Goal: Task Accomplishment & Management: Complete application form

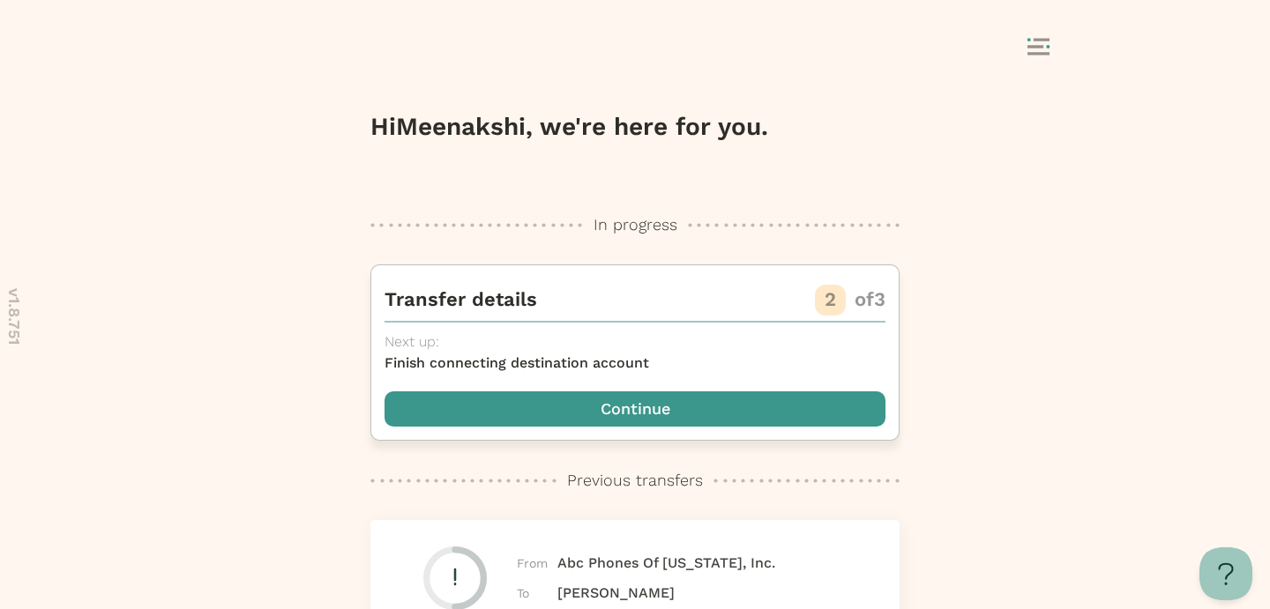
click at [661, 411] on span "button" at bounding box center [635, 409] width 501 height 35
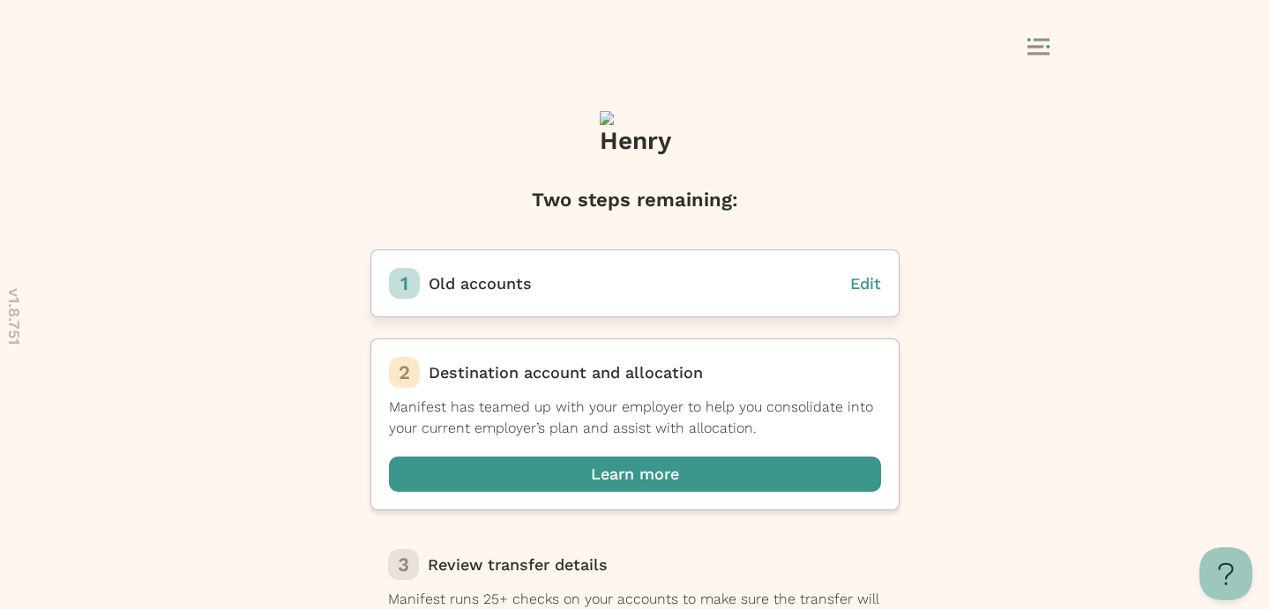
click at [868, 285] on span "Edit" at bounding box center [865, 283] width 31 height 19
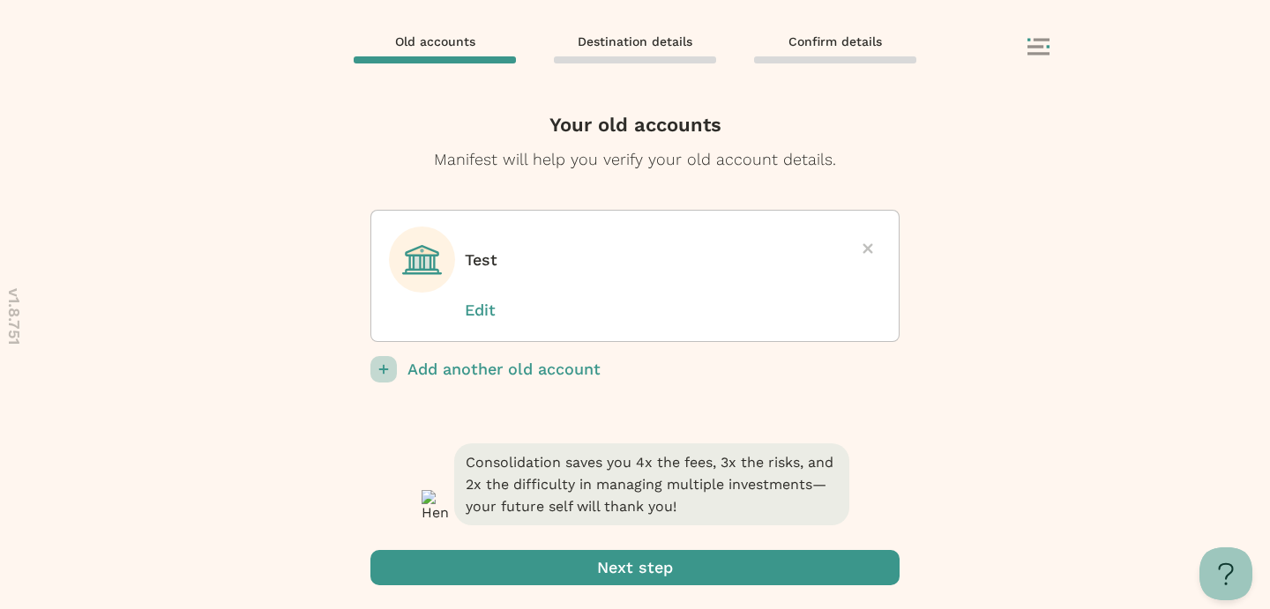
click at [478, 310] on p "Edit" at bounding box center [509, 310] width 88 height 23
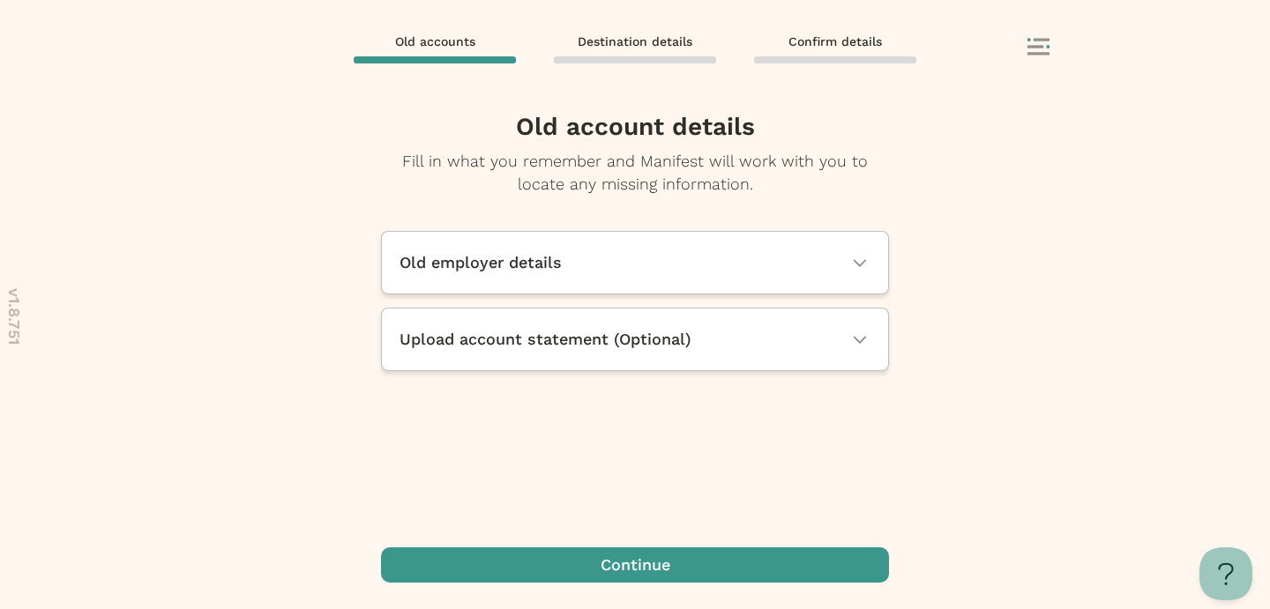
click at [549, 347] on span "Upload account statement (Optional)" at bounding box center [546, 339] width 292 height 23
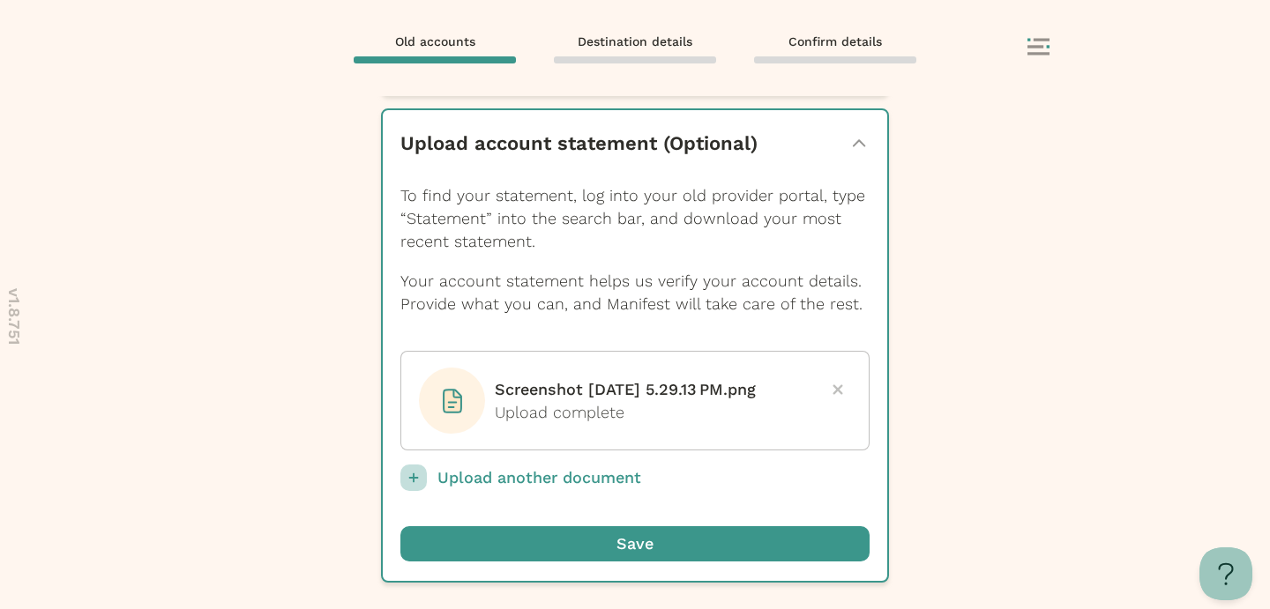
scroll to position [225, 0]
click at [836, 385] on icon at bounding box center [838, 390] width 10 height 10
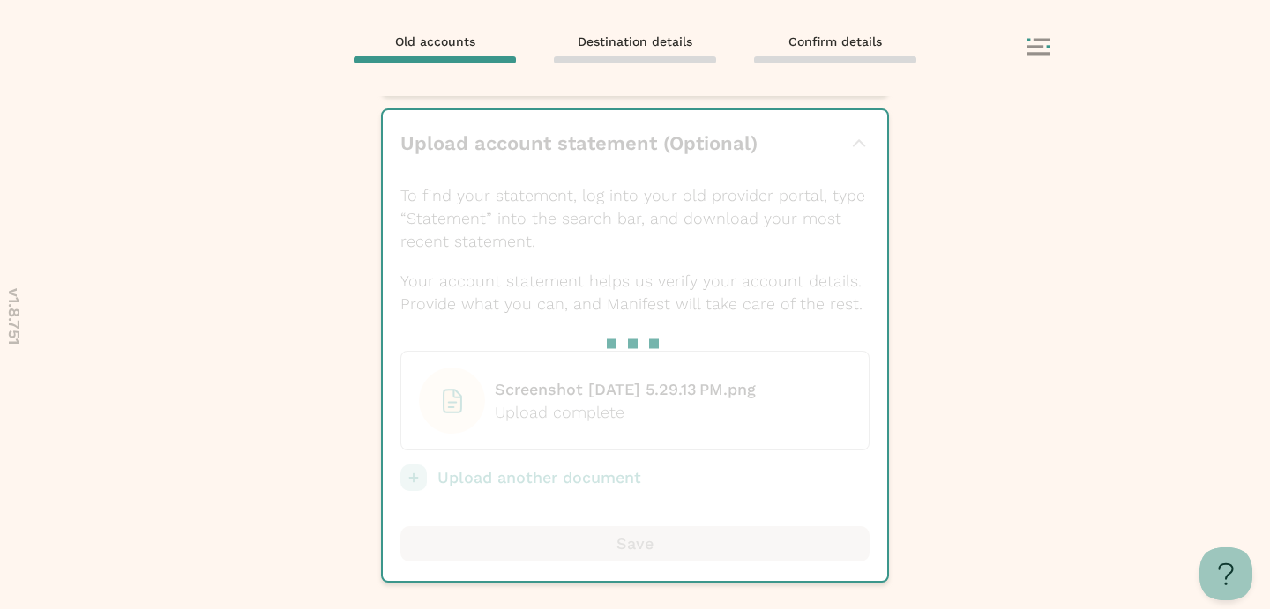
scroll to position [202, 0]
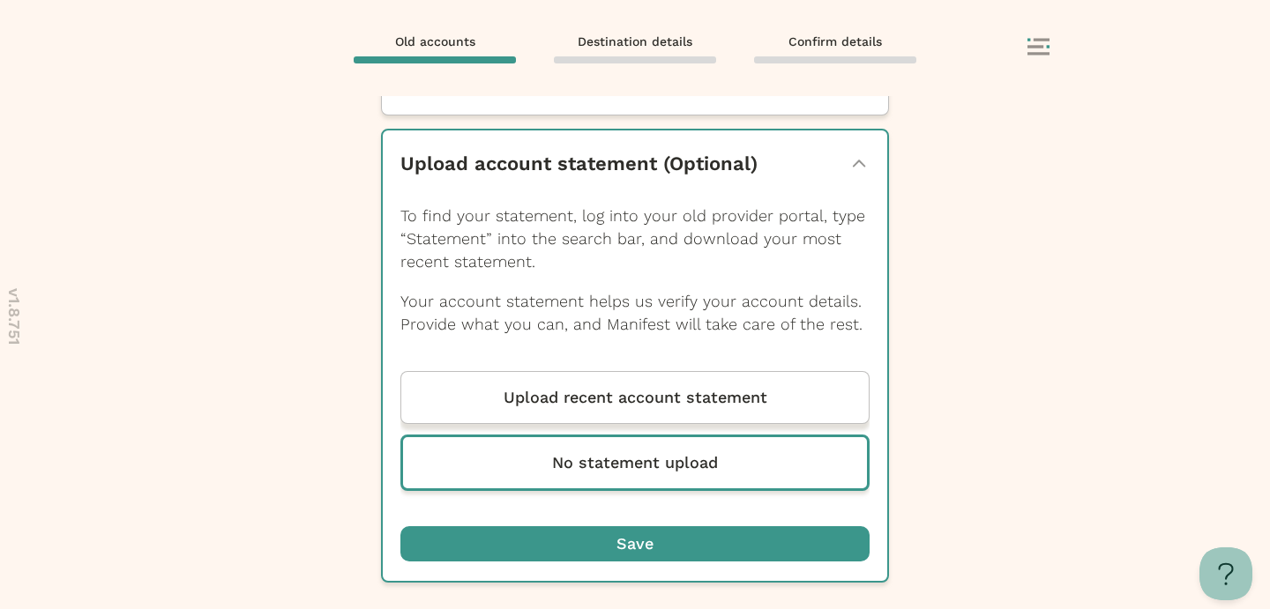
click at [634, 395] on p "Upload recent account statement" at bounding box center [636, 397] width 264 height 23
click at [0, 0] on input "Upload recent account statement" at bounding box center [0, 0] width 0 height 0
click at [451, 39] on span "Old accounts" at bounding box center [435, 42] width 80 height 16
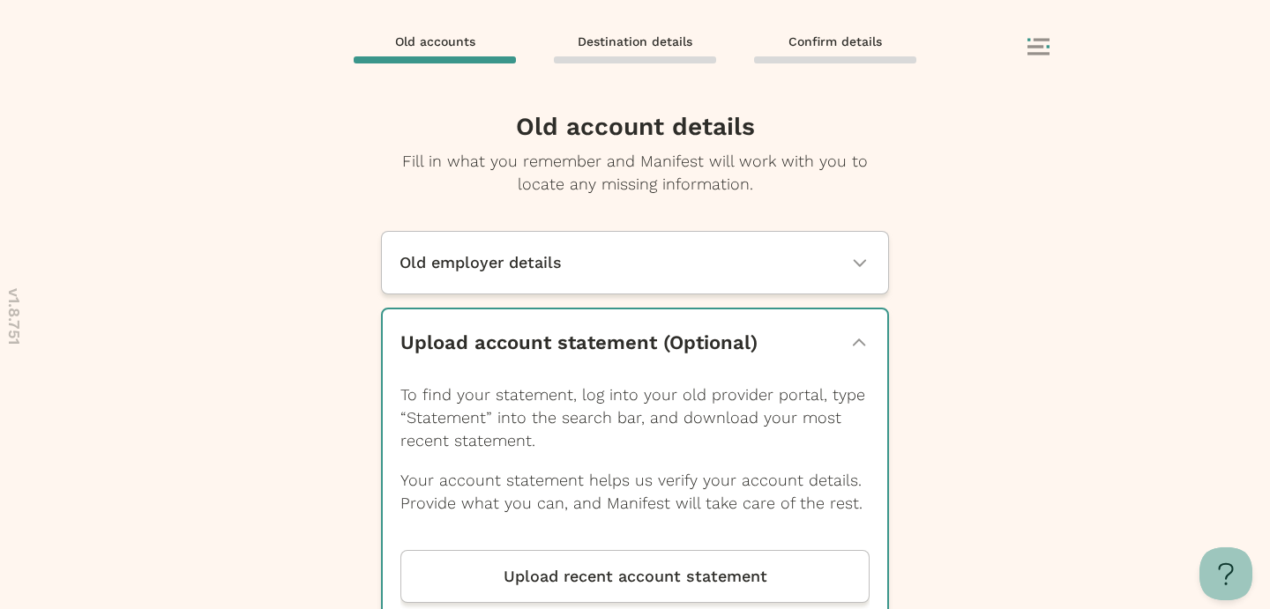
click at [858, 340] on icon "button" at bounding box center [859, 344] width 14 height 8
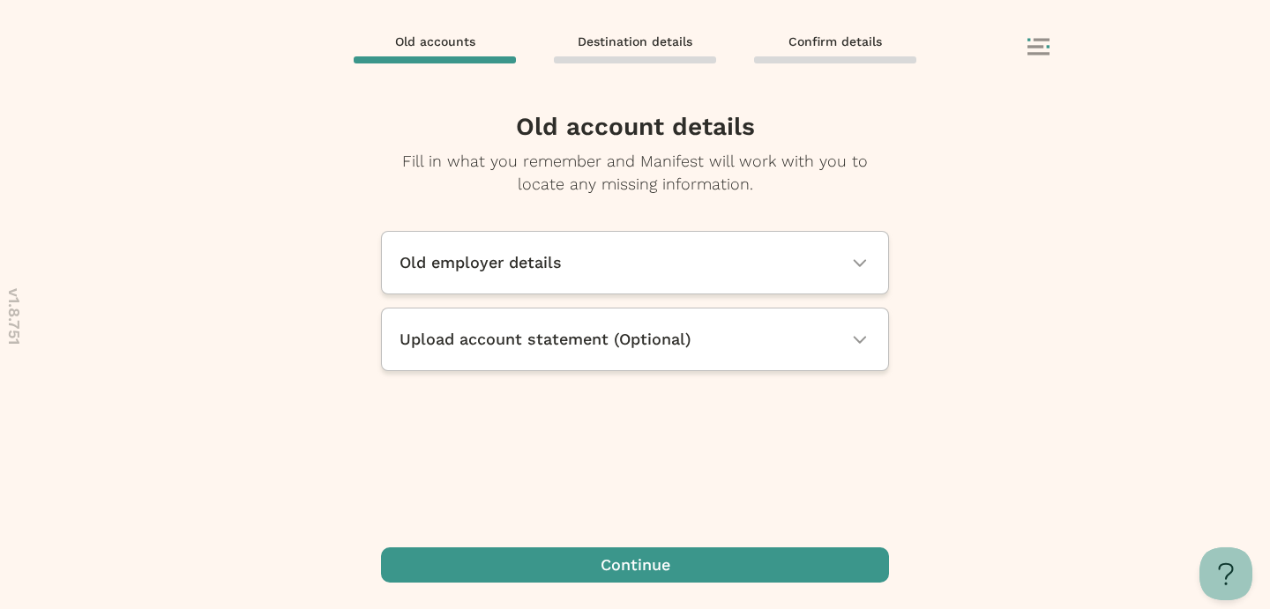
click at [437, 29] on div "Old accounts Destination details Confirm details" at bounding box center [635, 48] width 1270 height 96
click at [1047, 45] on rect at bounding box center [1048, 46] width 3 height 3
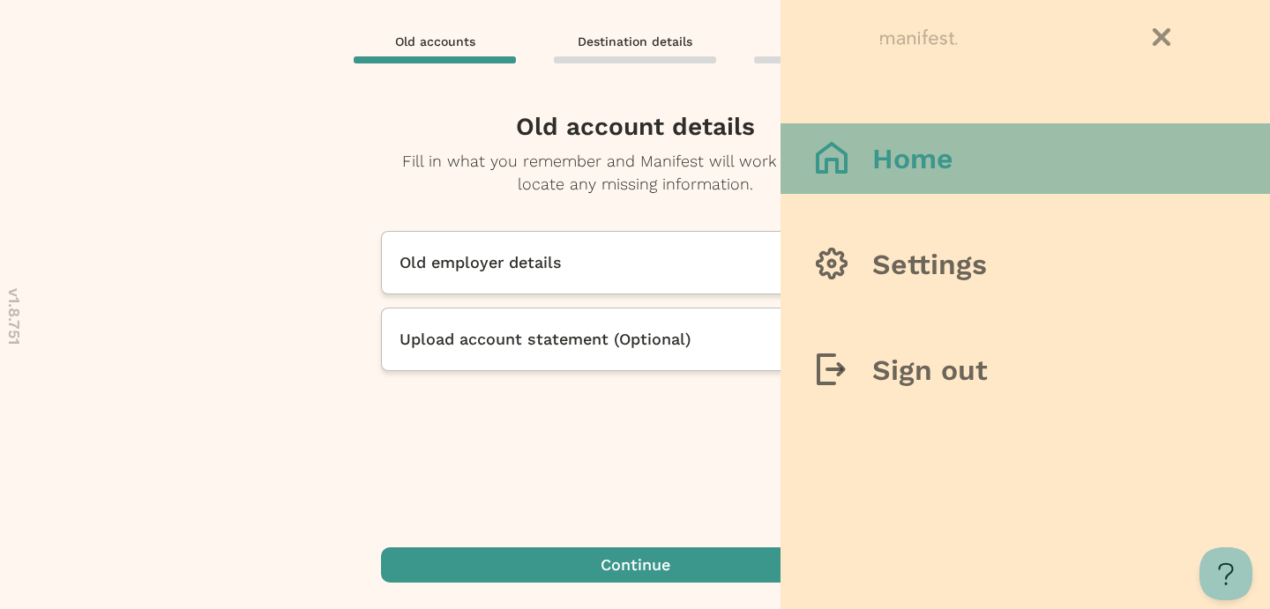
click at [963, 152] on button "Home" at bounding box center [1025, 158] width 489 height 71
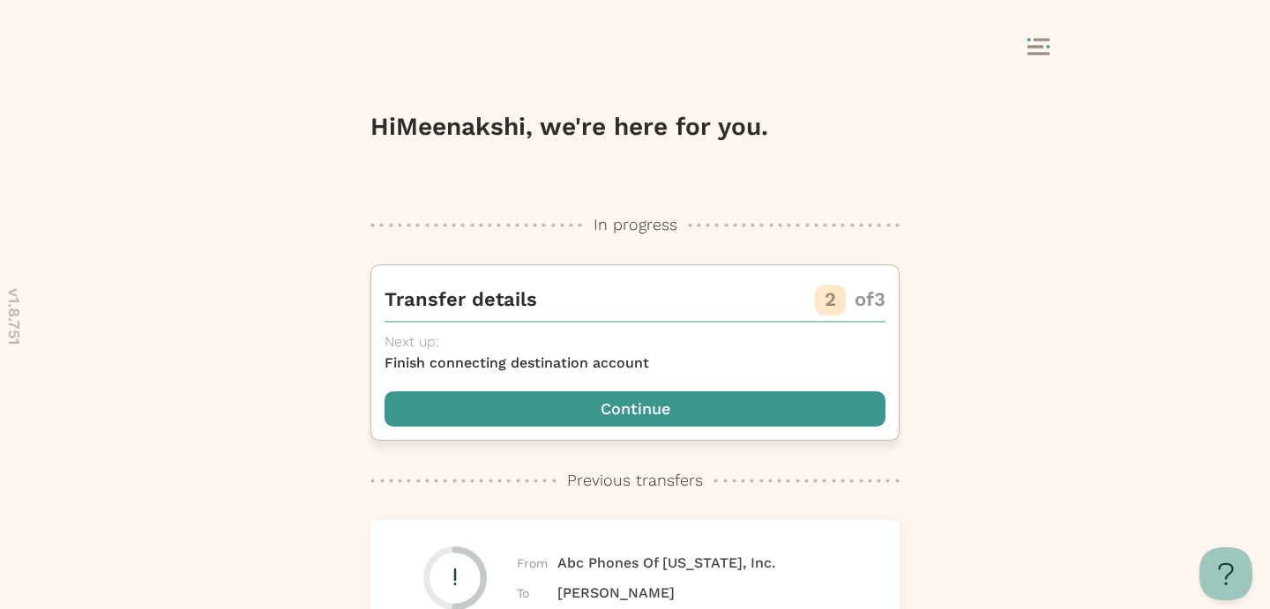
click at [677, 407] on span "button" at bounding box center [635, 409] width 501 height 35
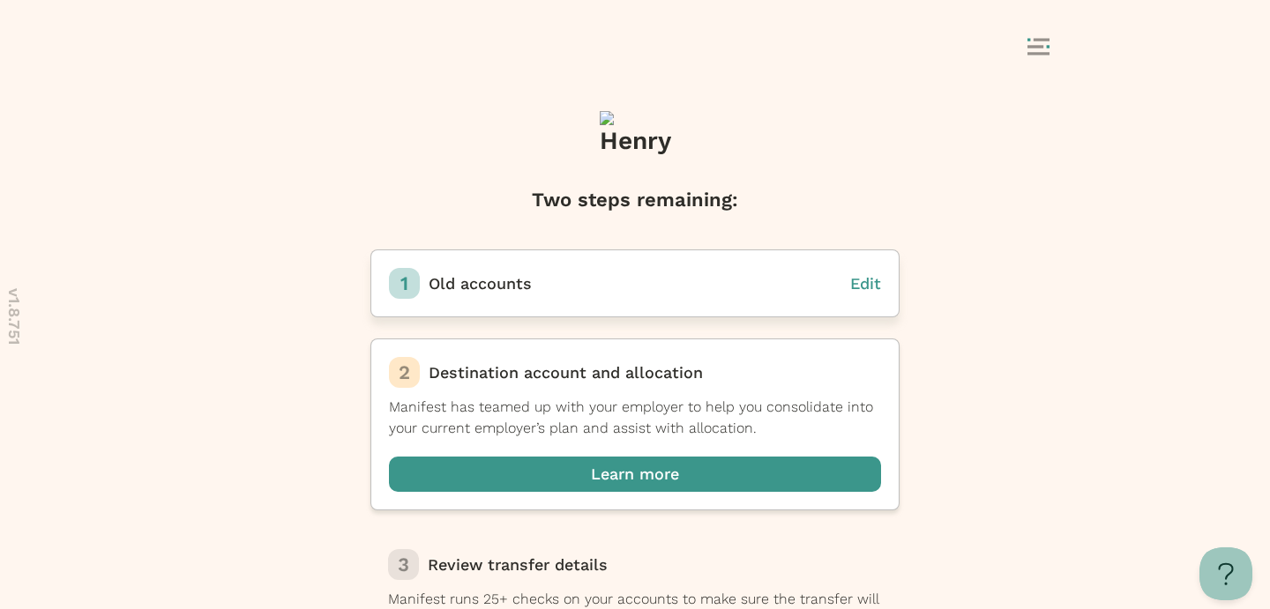
click at [863, 286] on span "Edit" at bounding box center [865, 283] width 31 height 19
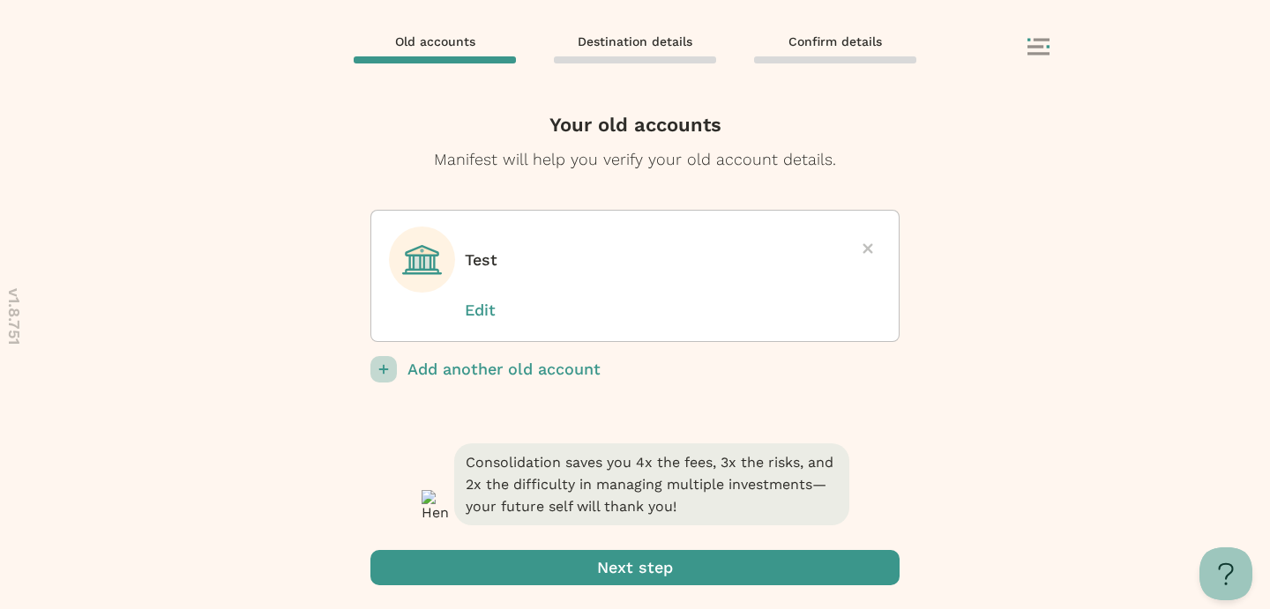
click at [869, 247] on icon at bounding box center [868, 248] width 10 height 10
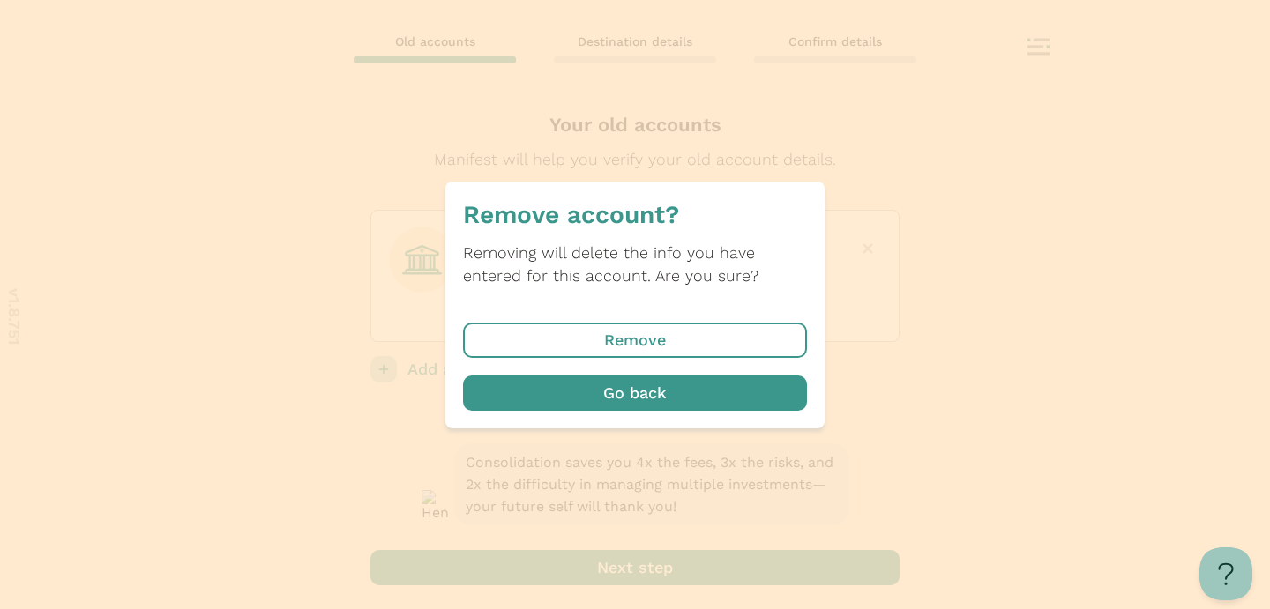
click at [713, 344] on span "button" at bounding box center [635, 340] width 344 height 35
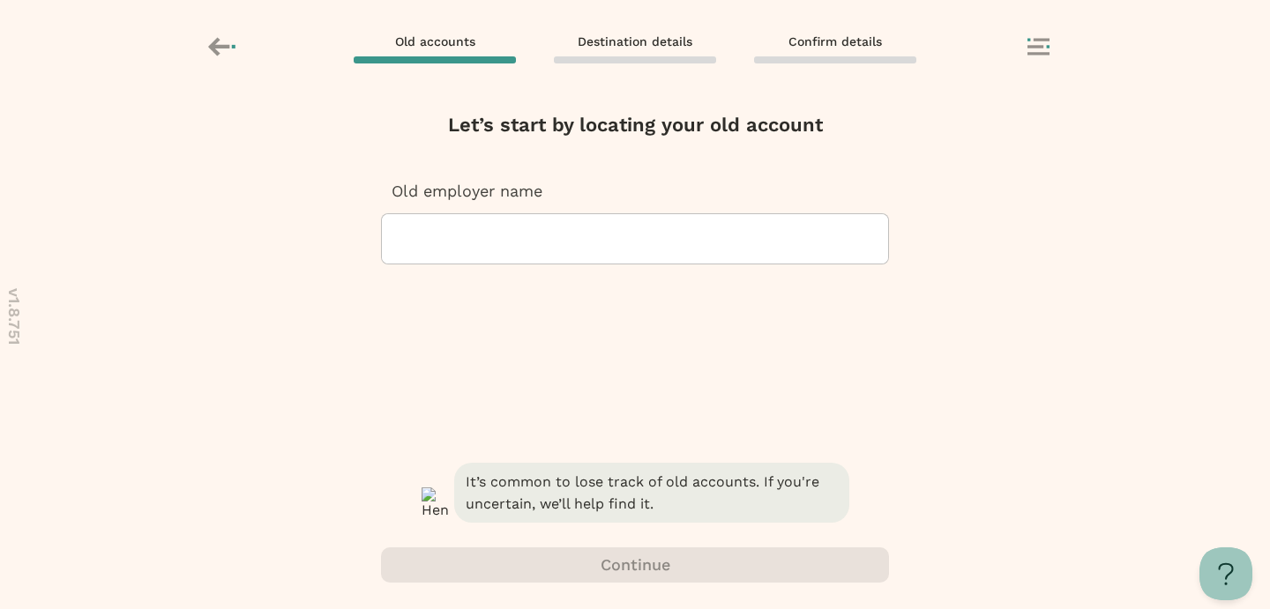
click at [1037, 50] on icon at bounding box center [1038, 47] width 22 height 18
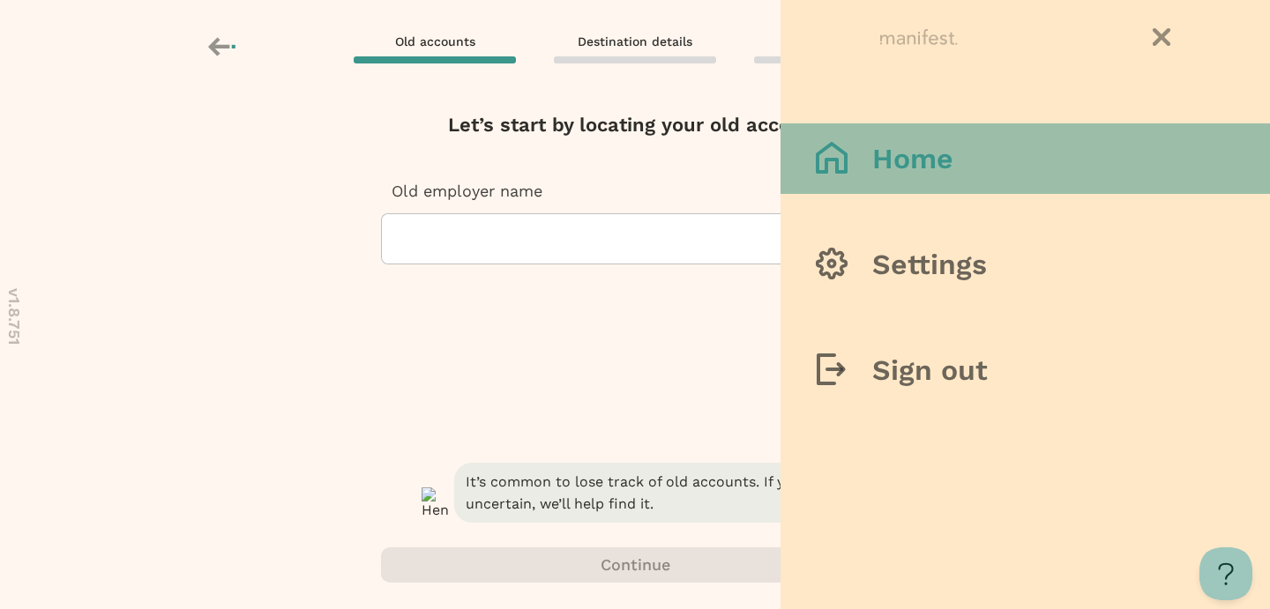
click at [1003, 158] on button "Home" at bounding box center [1025, 158] width 489 height 71
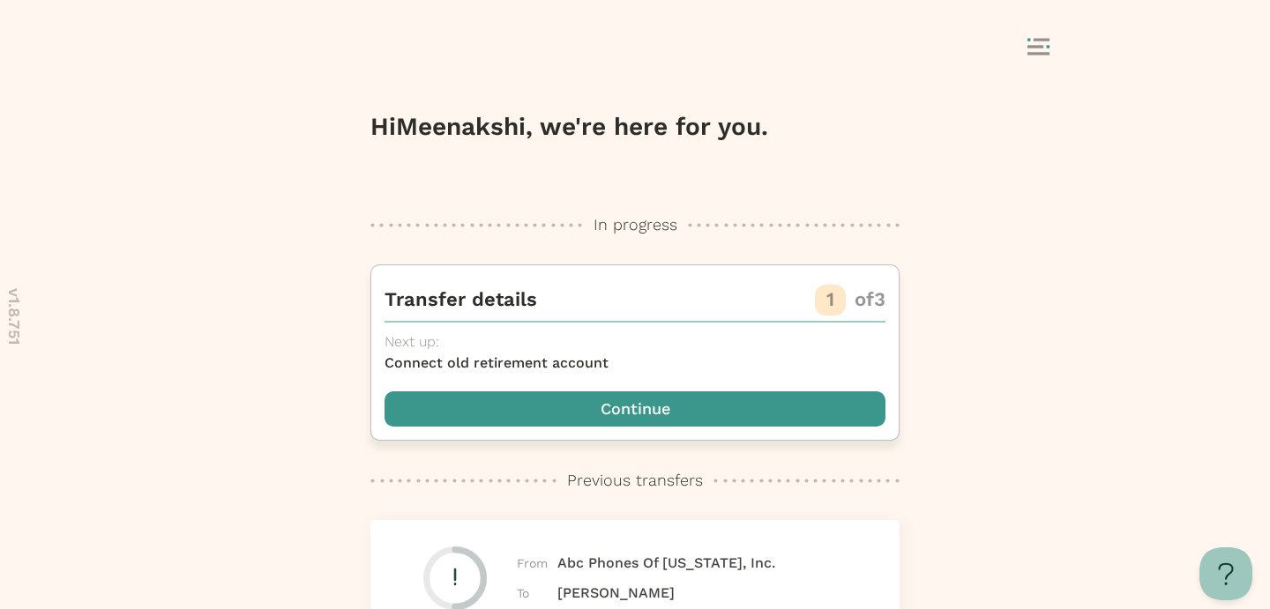
click at [646, 407] on span "button" at bounding box center [635, 409] width 501 height 35
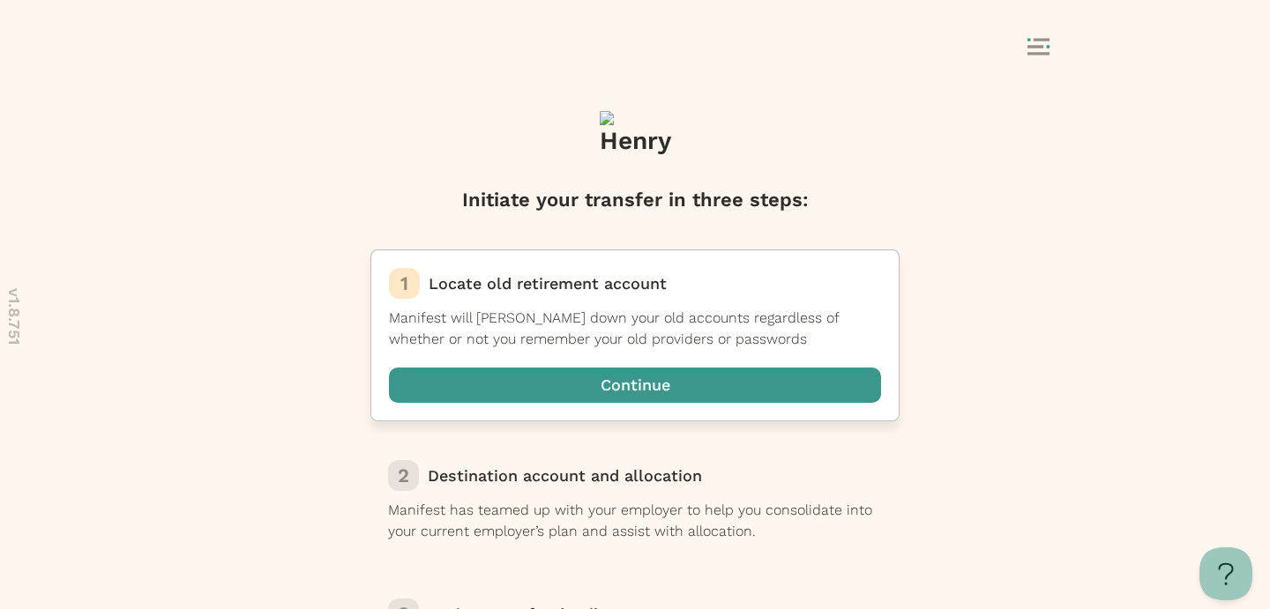
click at [594, 385] on span "button" at bounding box center [635, 385] width 492 height 35
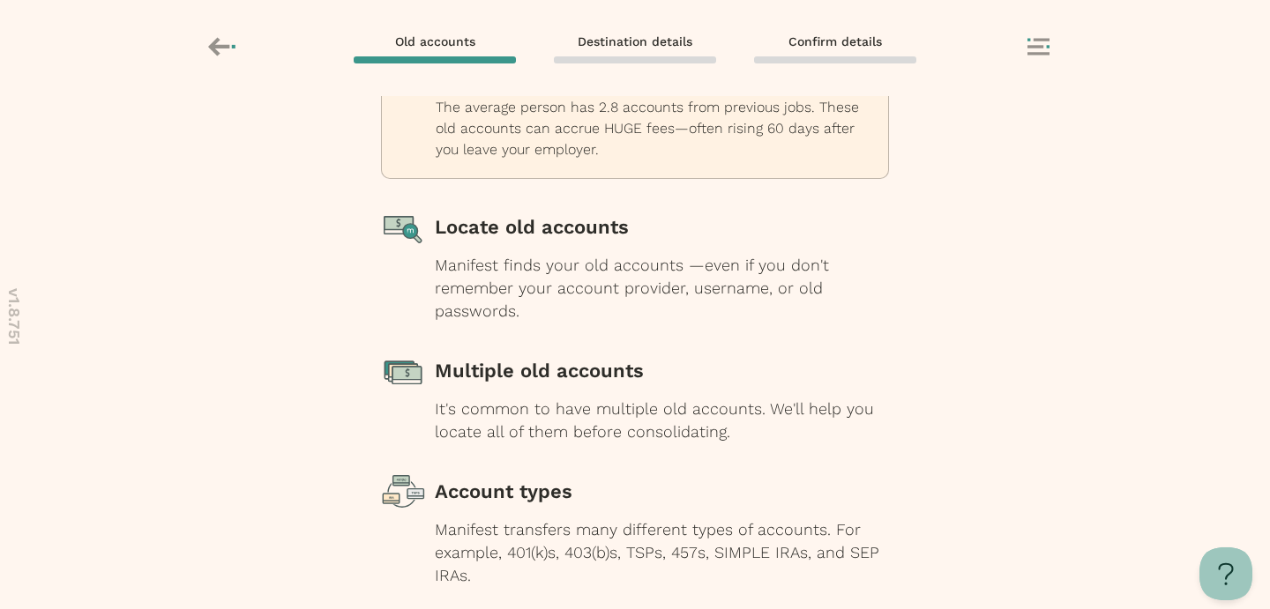
scroll to position [229, 0]
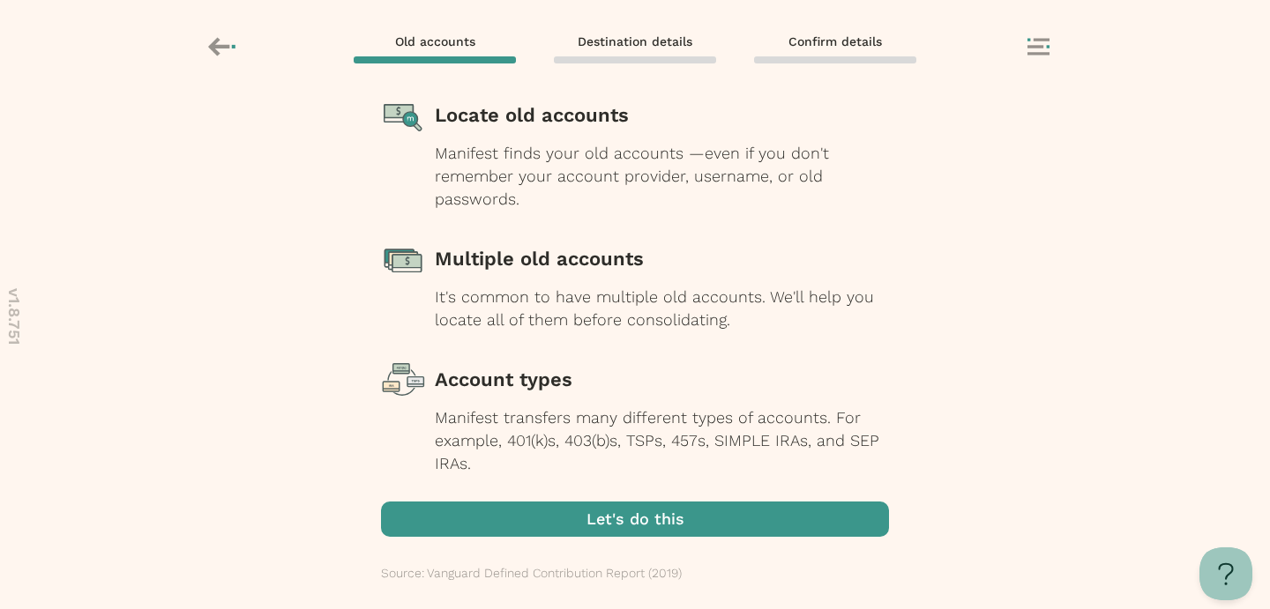
click at [616, 510] on span "button" at bounding box center [635, 519] width 508 height 35
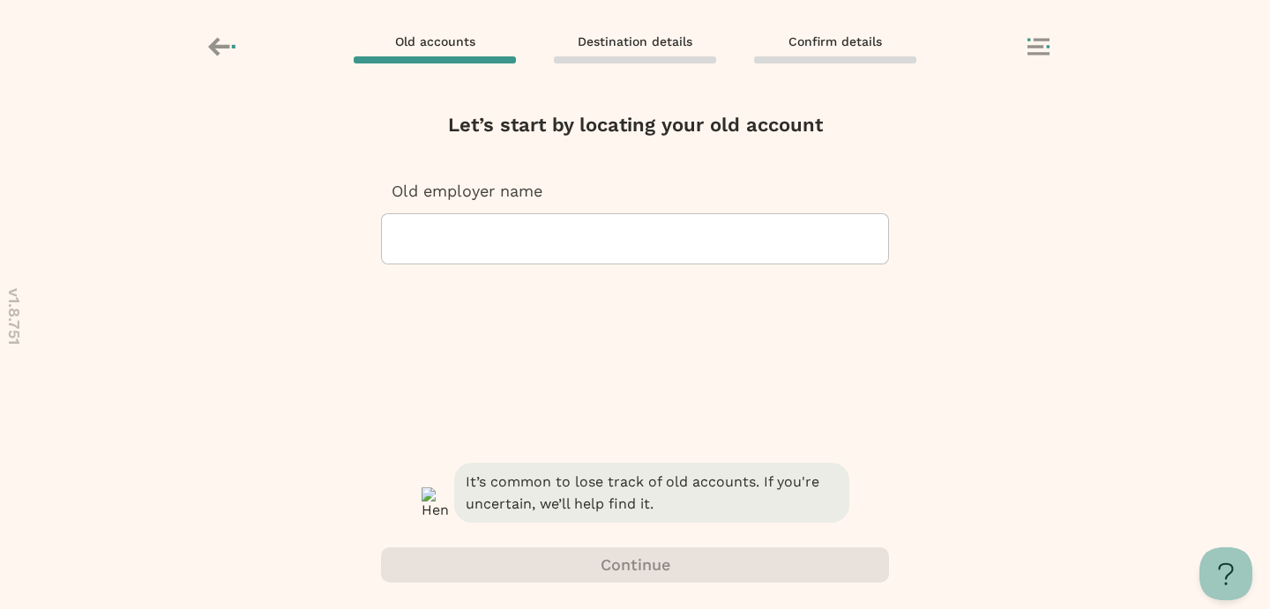
click at [584, 236] on div at bounding box center [635, 238] width 478 height 49
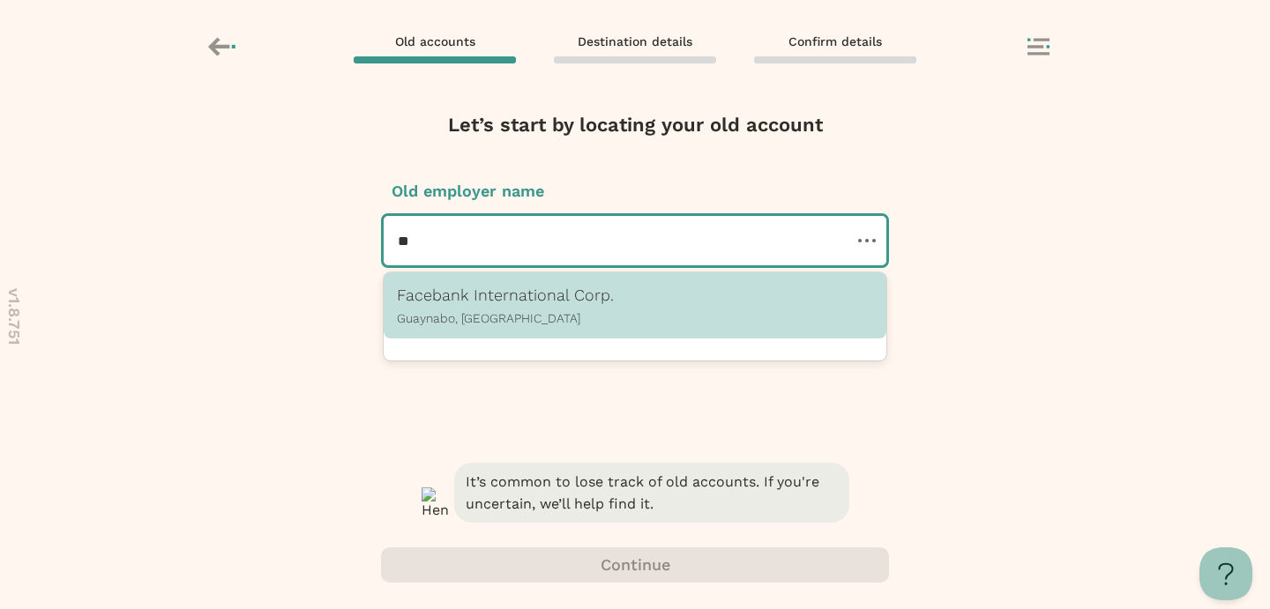
type input "*"
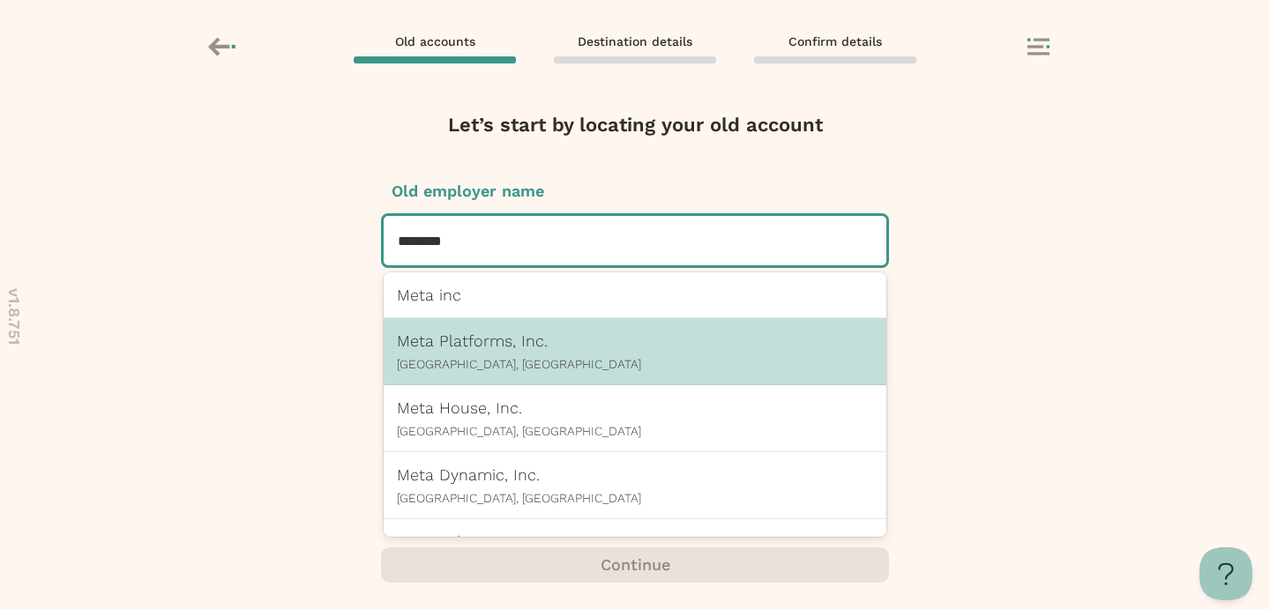
click at [682, 351] on div "Meta Platforms, Inc. [GEOGRAPHIC_DATA], [GEOGRAPHIC_DATA]" at bounding box center [635, 352] width 476 height 40
type input "********"
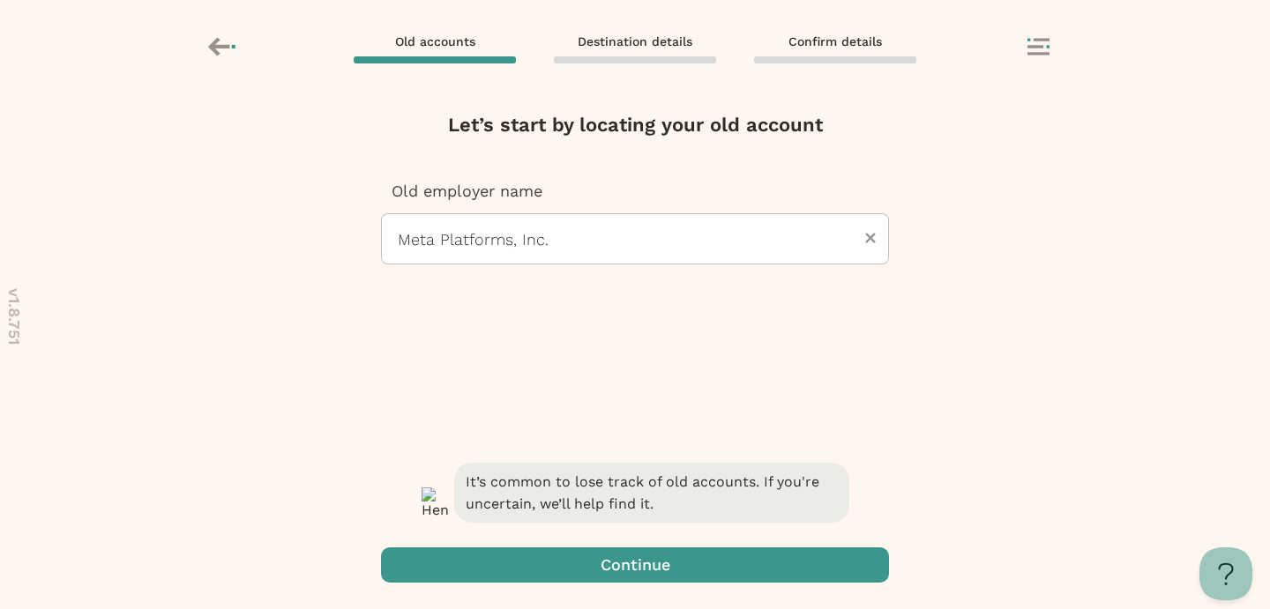
click at [667, 571] on span "button" at bounding box center [635, 565] width 508 height 35
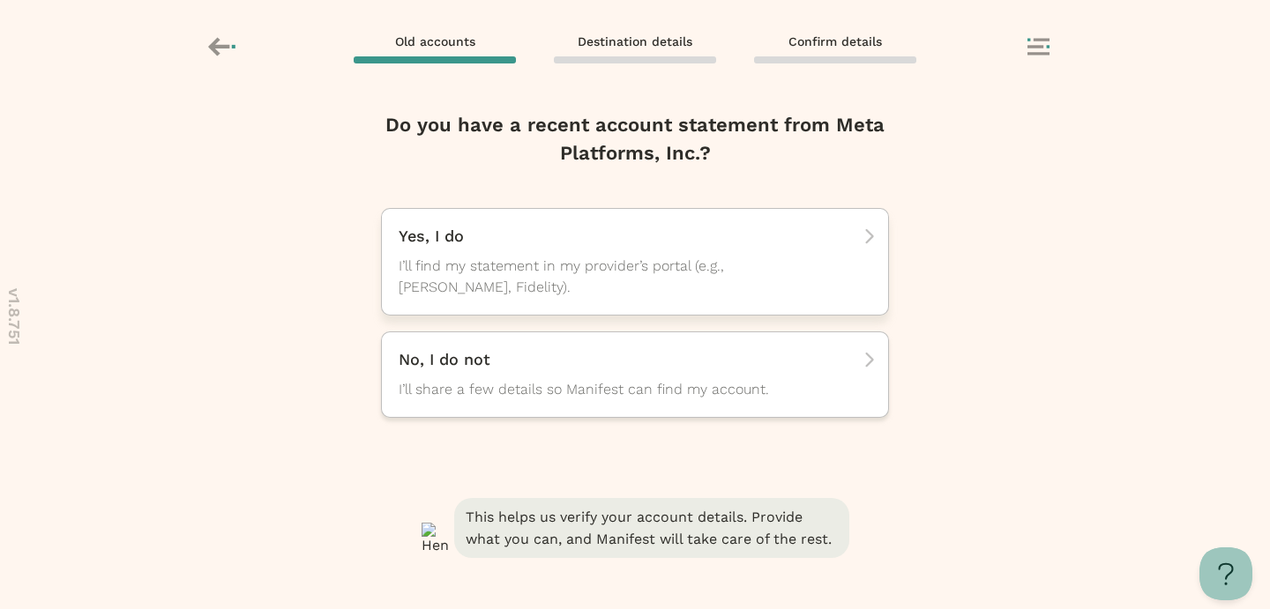
click at [616, 283] on span "I’ll find my statement in my provider’s portal (e.g., [PERSON_NAME], Fidelity)." at bounding box center [619, 277] width 441 height 42
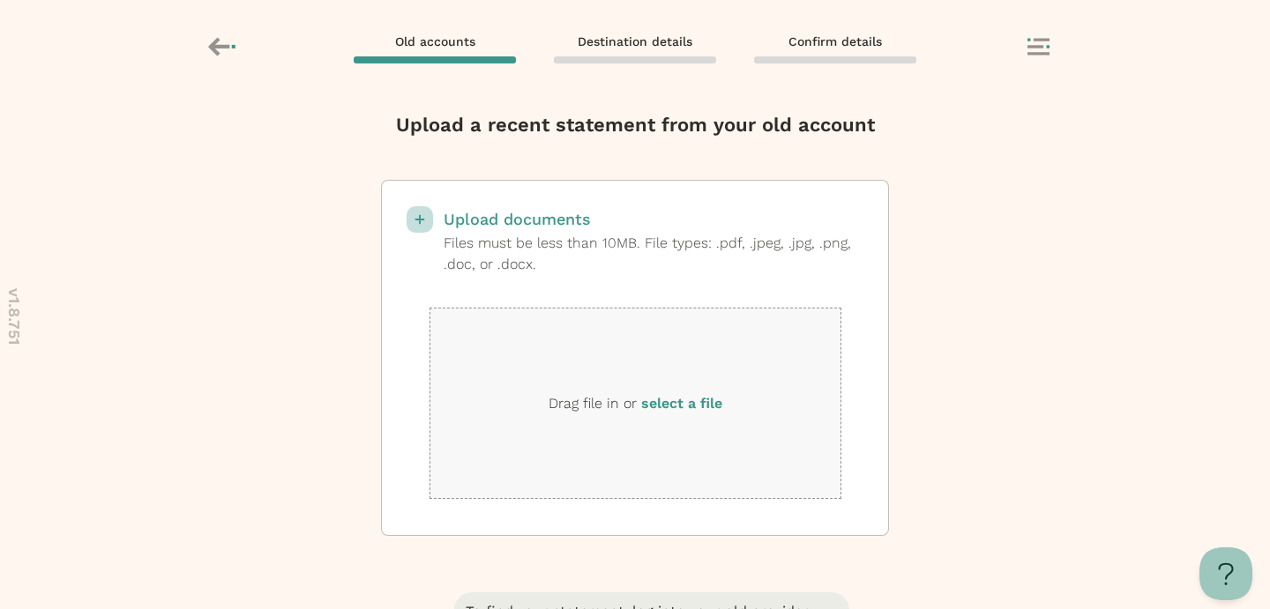
click at [676, 405] on label "select a file" at bounding box center [681, 403] width 81 height 17
click at [0, 0] on input "select a file" at bounding box center [0, 0] width 0 height 0
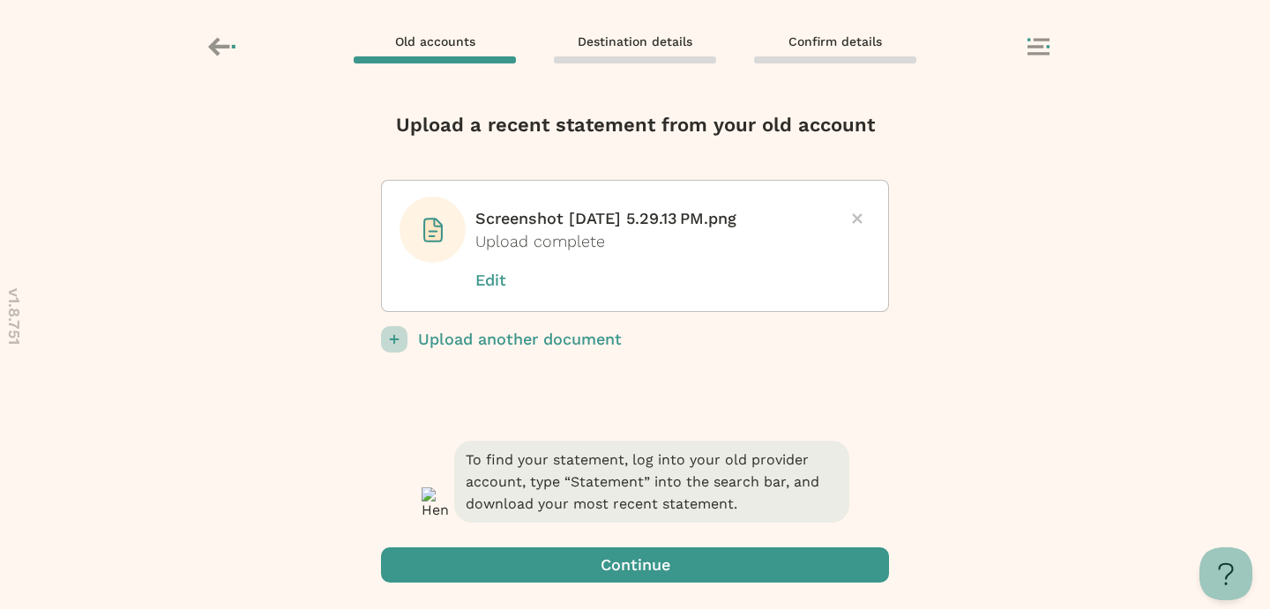
click at [738, 571] on span "button" at bounding box center [635, 565] width 508 height 35
